Goal: Information Seeking & Learning: Compare options

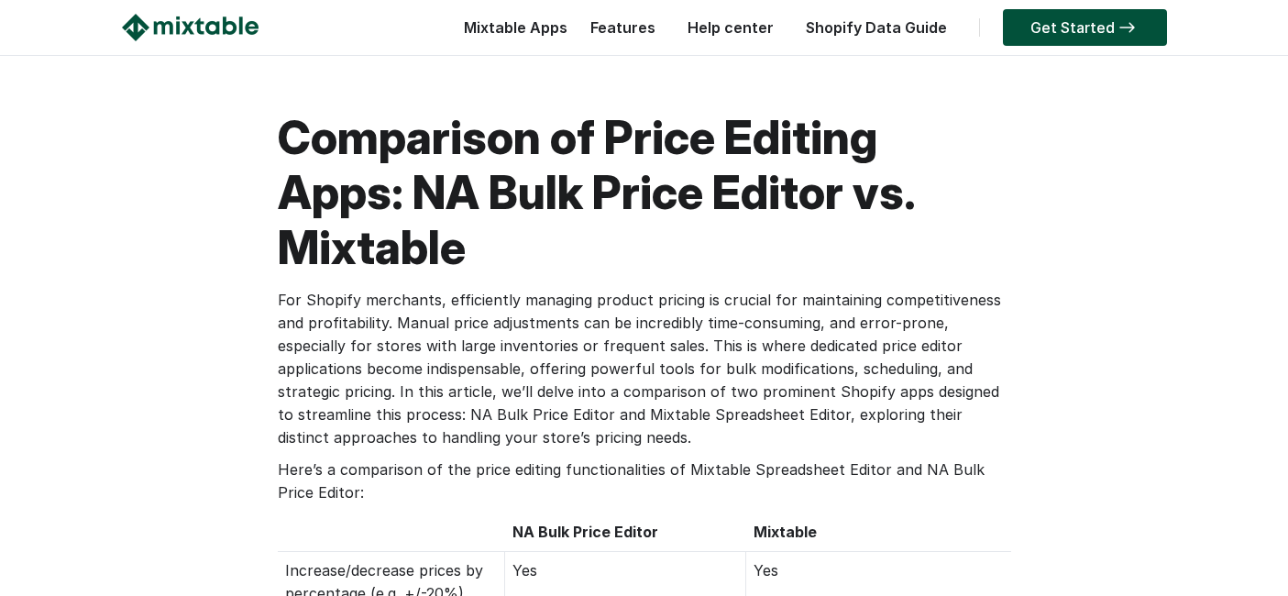
scroll to position [305, 0]
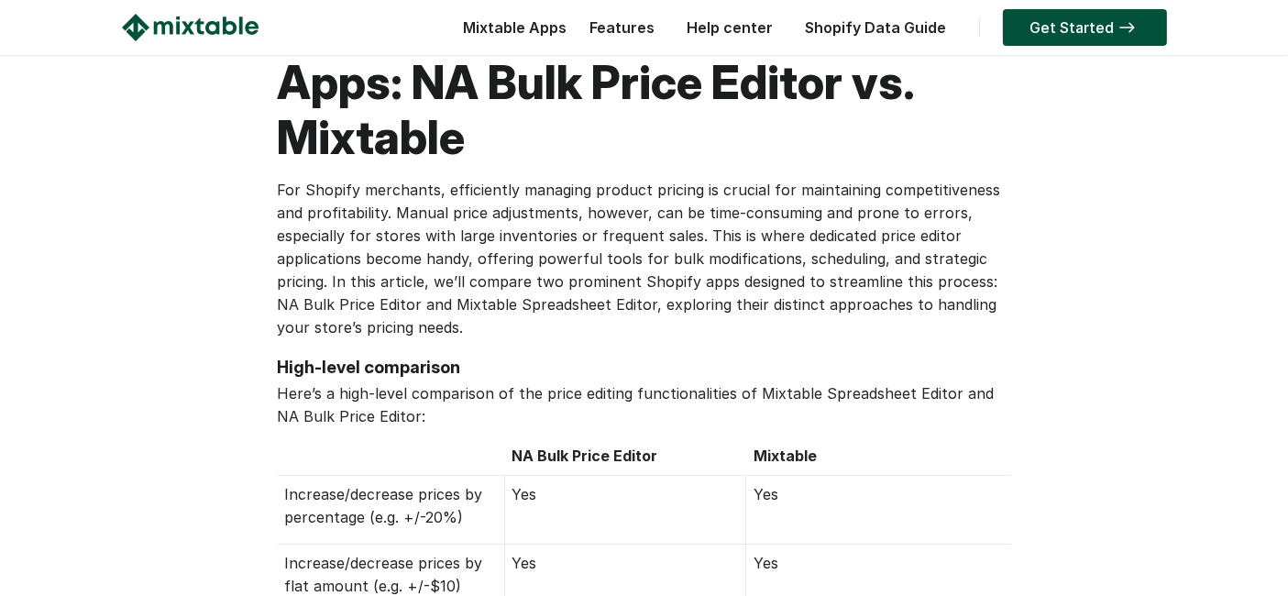
scroll to position [102, 0]
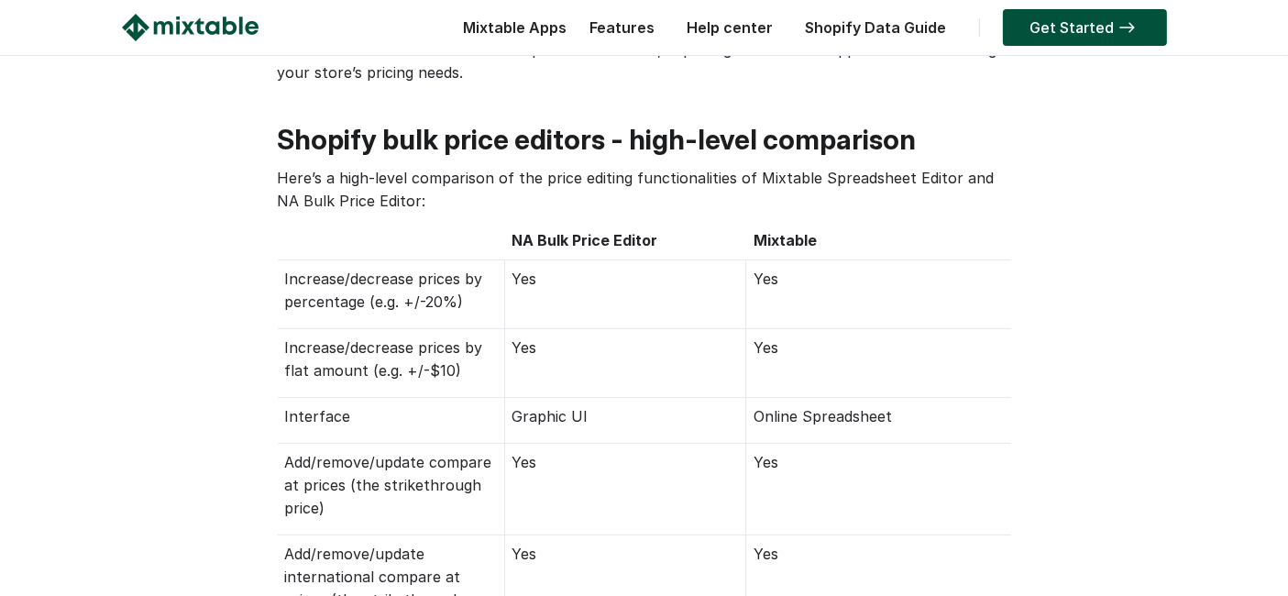
scroll to position [305, 0]
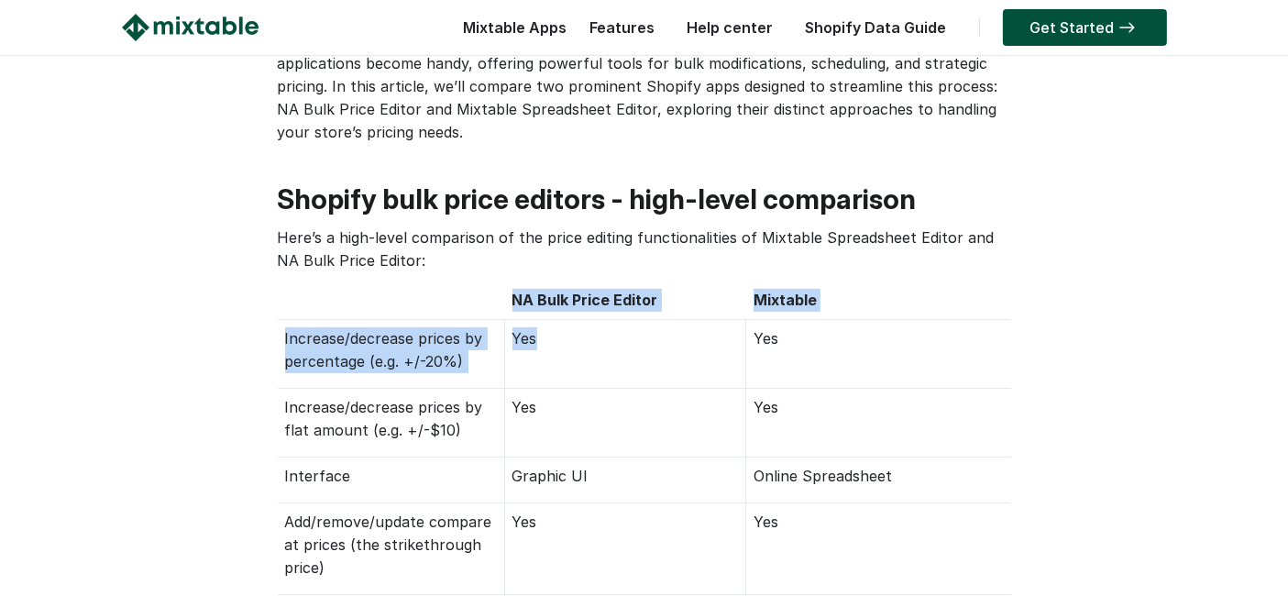
drag, startPoint x: 276, startPoint y: 338, endPoint x: 704, endPoint y: 355, distance: 428.4
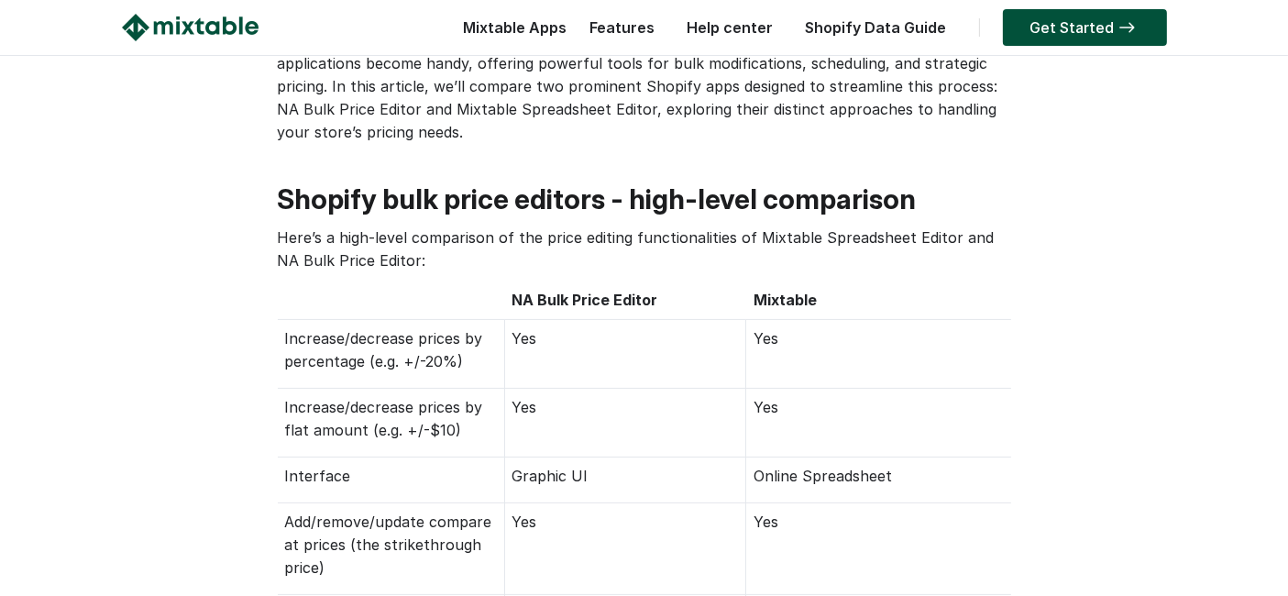
click at [801, 353] on td "Yes" at bounding box center [878, 354] width 264 height 69
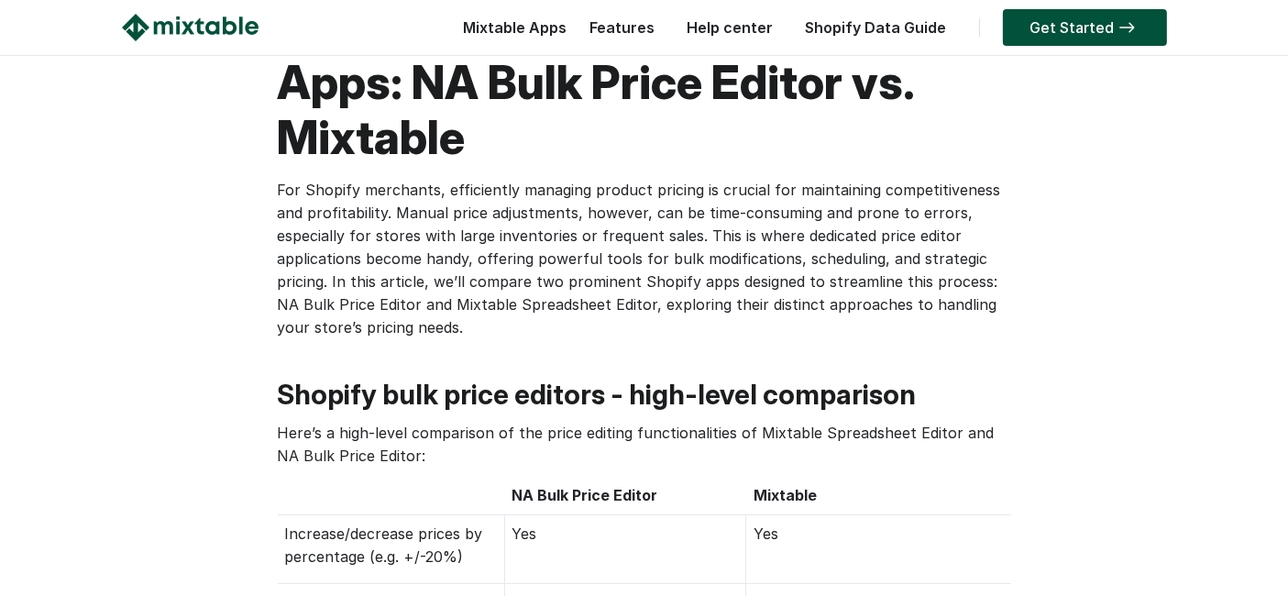
scroll to position [102, 0]
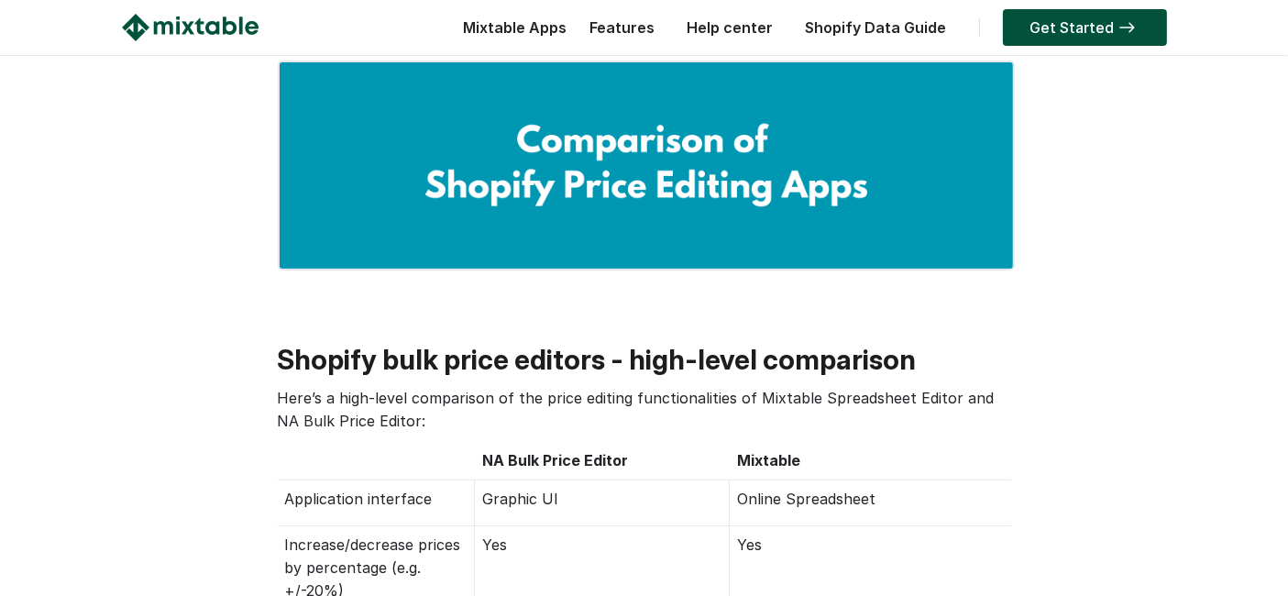
scroll to position [509, 0]
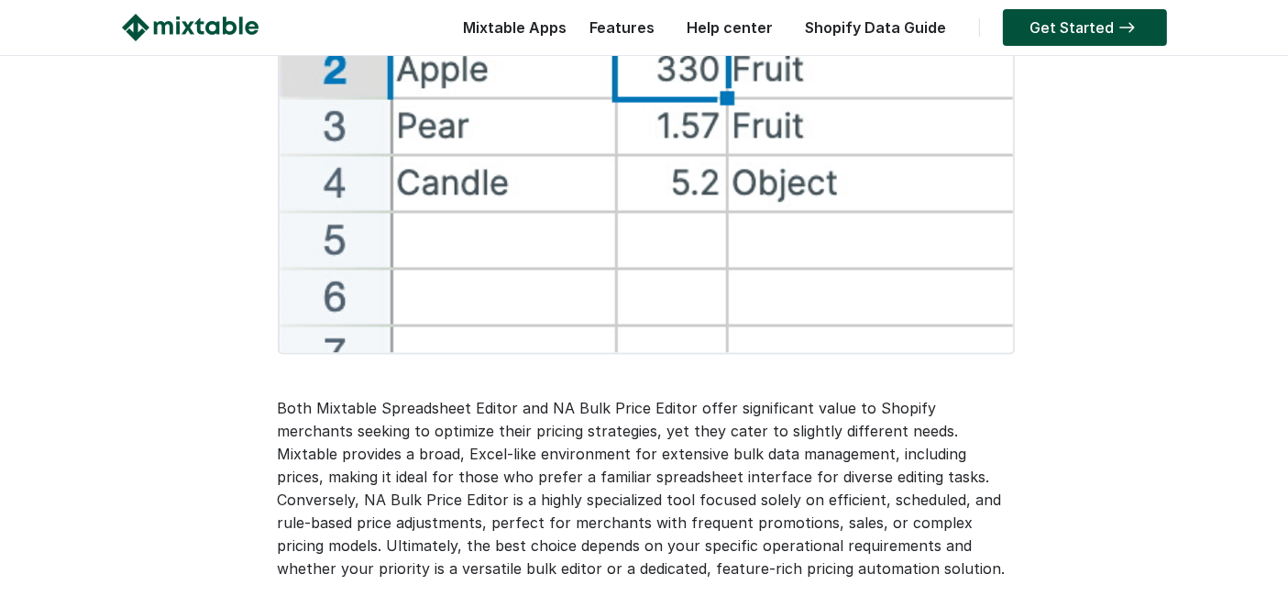
scroll to position [3564, 0]
